Goal: Task Accomplishment & Management: Use online tool/utility

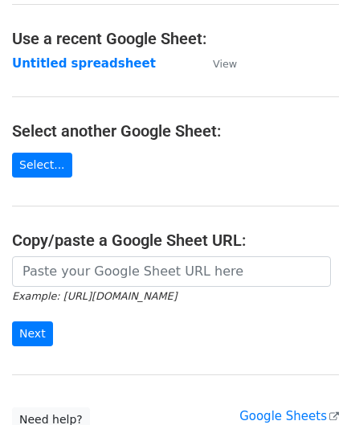
scroll to position [80, 0]
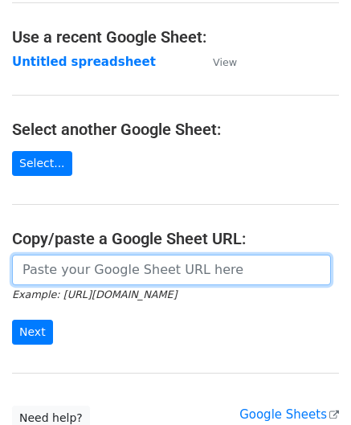
click at [64, 266] on input "url" at bounding box center [171, 270] width 319 height 31
paste input "https://docs.google.com/spreadsheets/d/1wMDaPvUl-RQ6IZVbMUzyoi-m8XPLoghWeF9oVOi…"
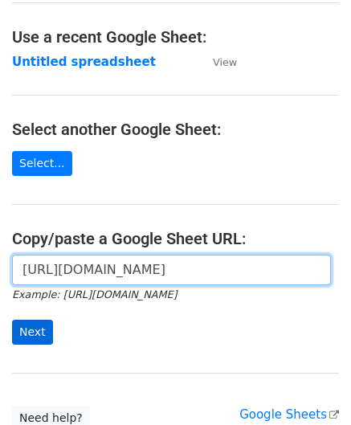
type input "https://docs.google.com/spreadsheets/d/1wMDaPvUl-RQ6IZVbMUzyoi-m8XPLoghWeF9oVOi…"
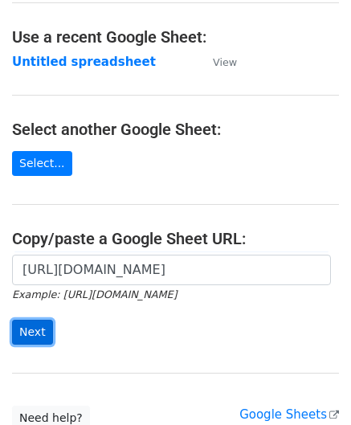
scroll to position [0, 0]
click at [38, 321] on input "Next" at bounding box center [32, 332] width 41 height 25
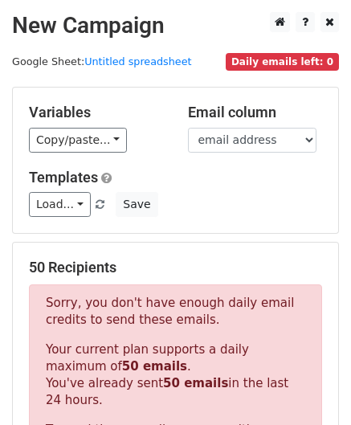
scroll to position [542, 0]
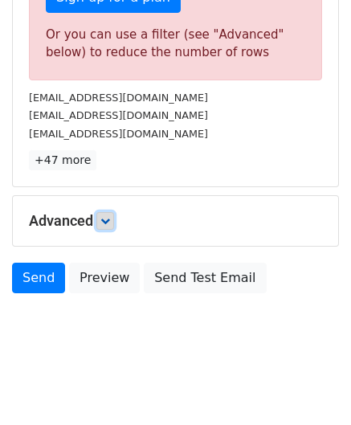
click at [106, 216] on icon at bounding box center [105, 221] width 10 height 10
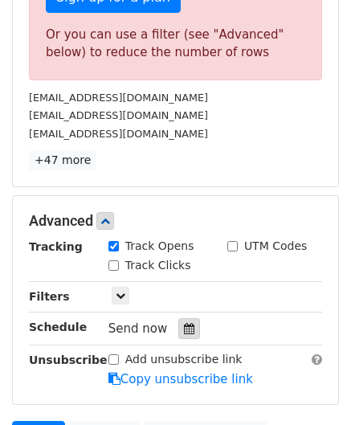
click at [184, 323] on icon at bounding box center [189, 328] width 10 height 11
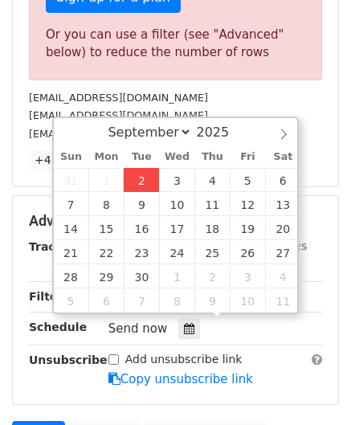
type input "[DATE] 12:00"
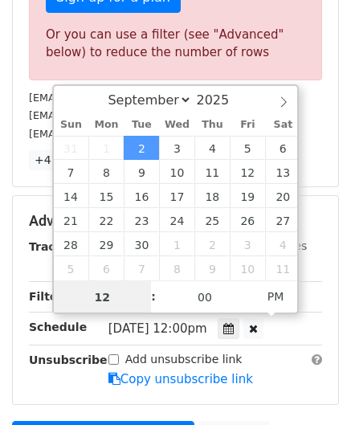
paste input "4"
type input "4"
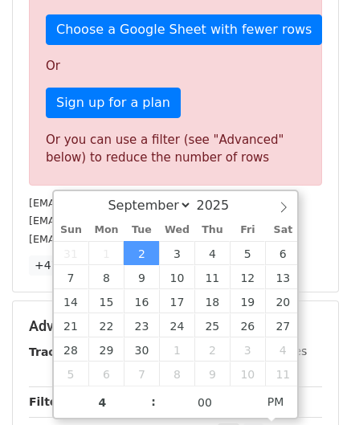
type input "[DATE] 16:00"
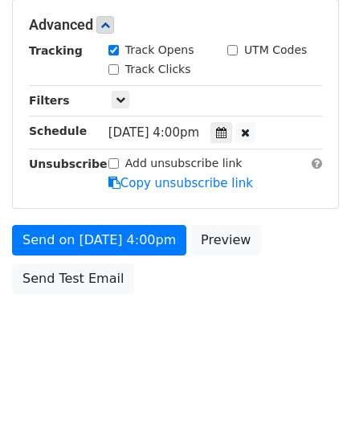
scroll to position [737, 0]
